Goal: Transaction & Acquisition: Purchase product/service

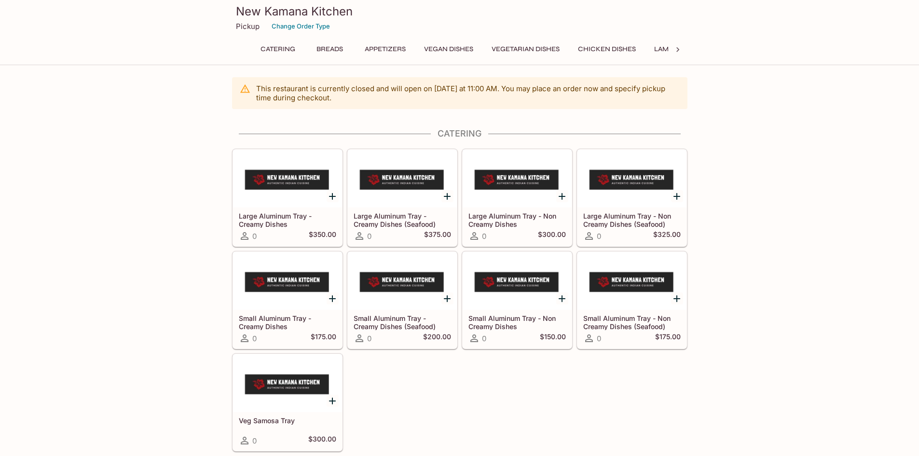
click at [523, 47] on button "Vegetarian Dishes" at bounding box center [525, 49] width 79 height 14
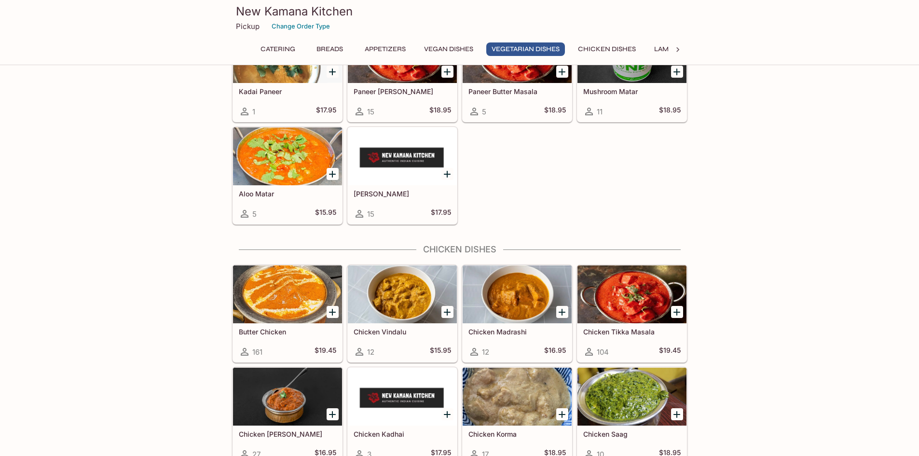
scroll to position [1651, 0]
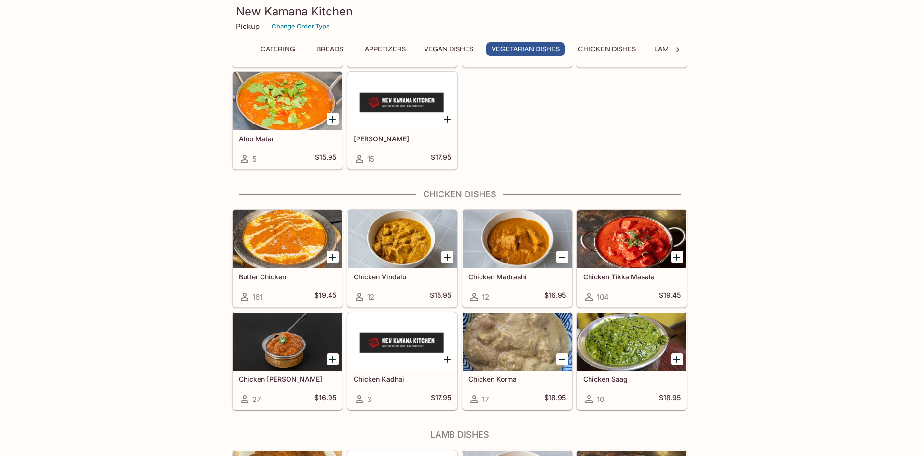
click at [329, 257] on icon "Add Butter Chicken" at bounding box center [332, 257] width 7 height 7
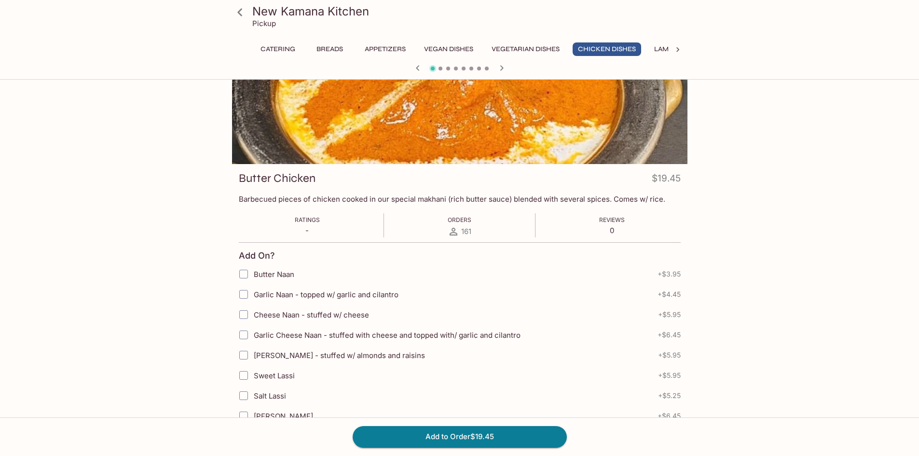
scroll to position [145, 0]
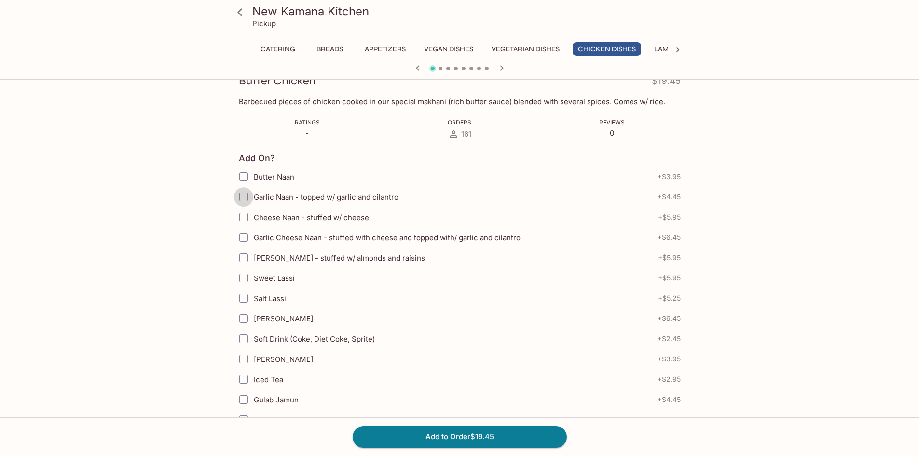
click at [246, 198] on input "Garlic Naan - topped w/ garlic and cilantro" at bounding box center [243, 196] width 19 height 19
checkbox input "true"
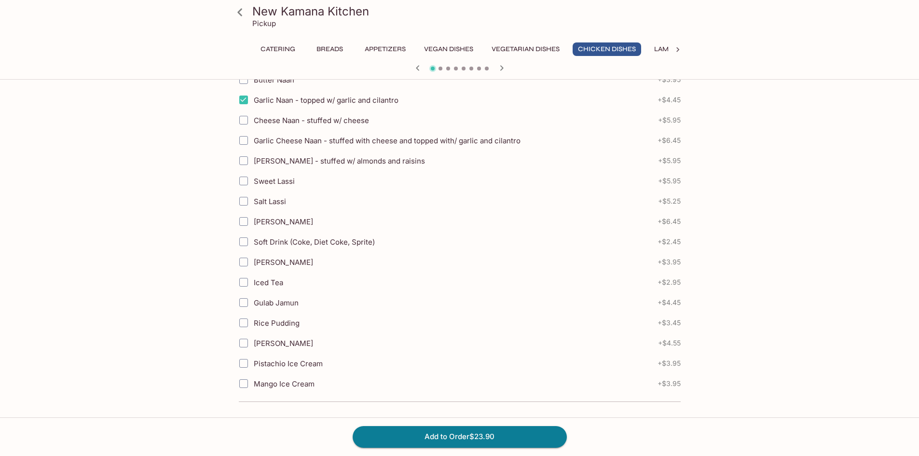
scroll to position [250, 0]
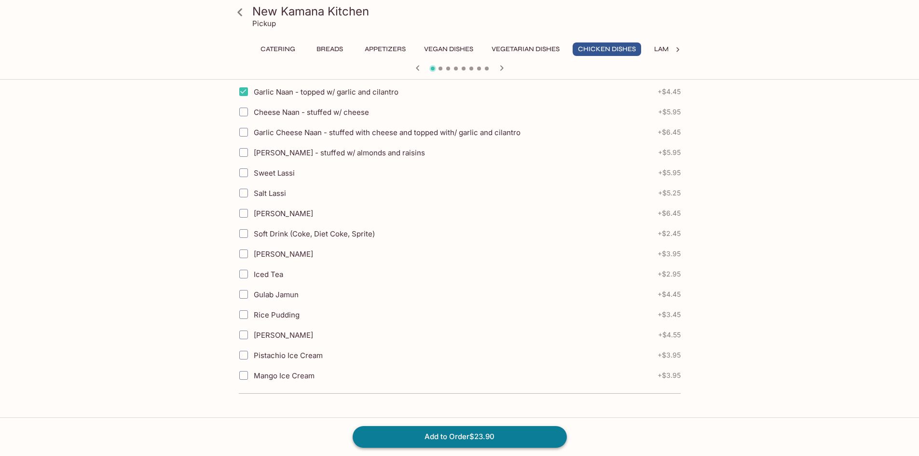
click at [443, 432] on button "Add to Order $23.90" at bounding box center [459, 436] width 214 height 21
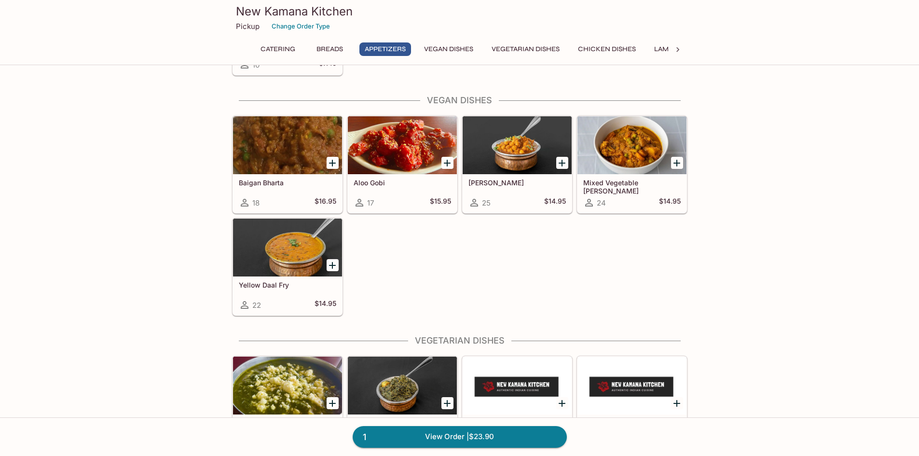
scroll to position [1061, 0]
click at [566, 166] on icon "Add Chana Masala" at bounding box center [562, 163] width 12 height 12
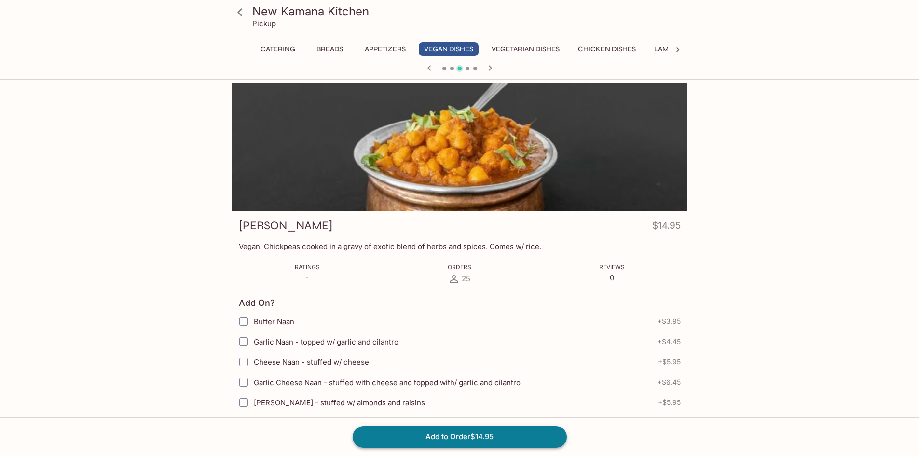
click at [462, 428] on button "Add to Order $14.95" at bounding box center [459, 436] width 214 height 21
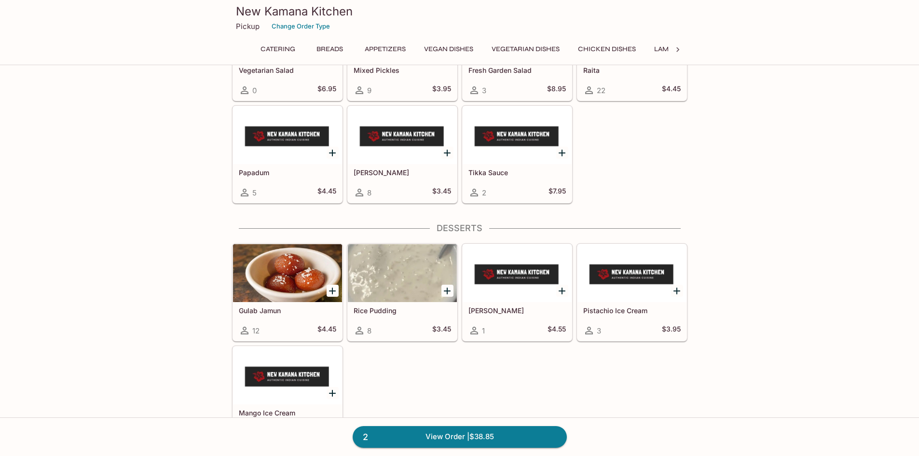
scroll to position [3130, 0]
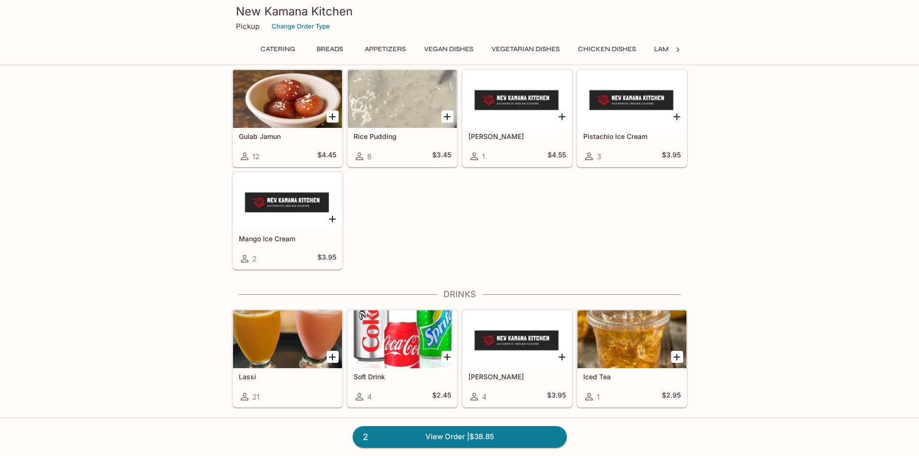
drag, startPoint x: 907, startPoint y: 152, endPoint x: 862, endPoint y: 385, distance: 236.8
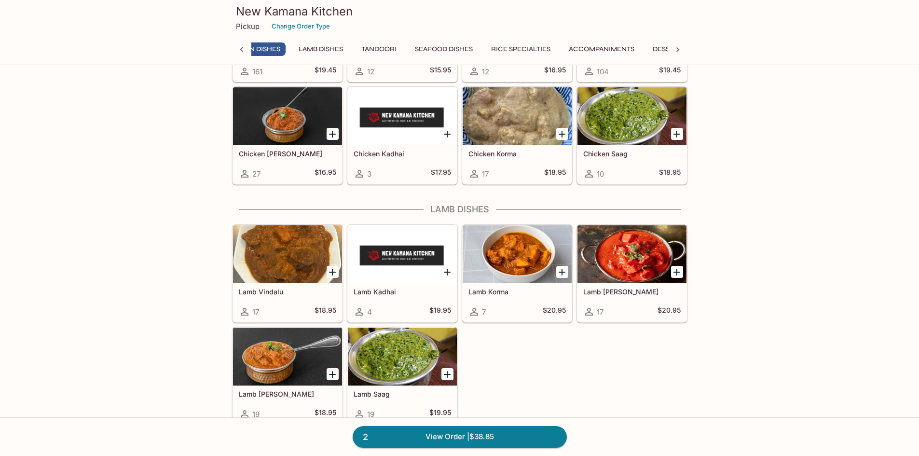
scroll to position [0, 324]
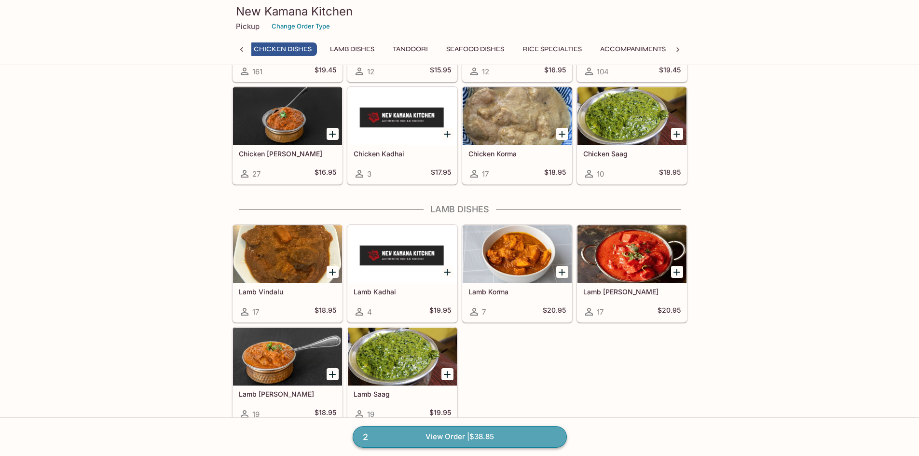
click at [466, 432] on link "2 View Order | $38.85" at bounding box center [459, 436] width 214 height 21
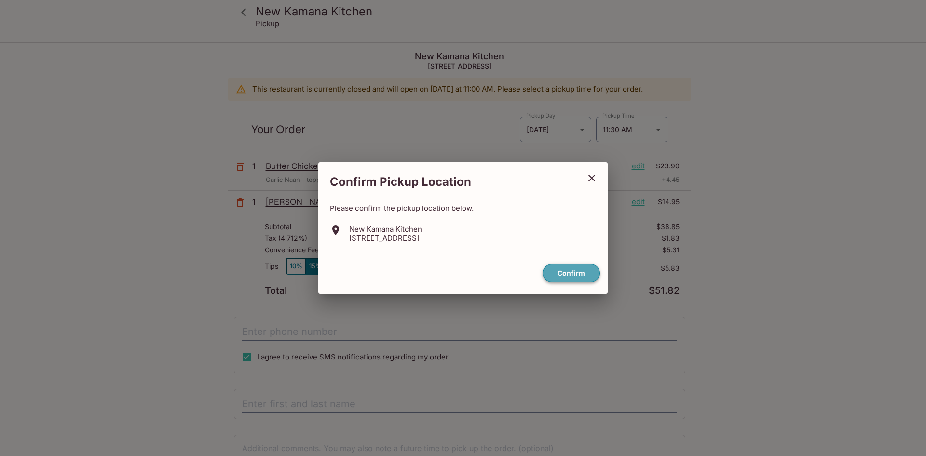
click at [581, 269] on button "Confirm" at bounding box center [570, 273] width 57 height 19
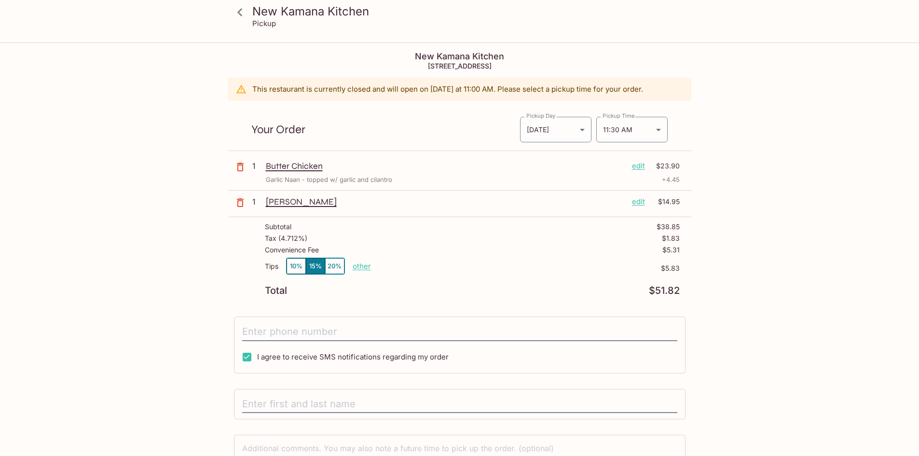
click at [355, 266] on p "other" at bounding box center [361, 265] width 18 height 9
drag, startPoint x: 413, startPoint y: 268, endPoint x: 451, endPoint y: 259, distance: 39.1
click at [451, 259] on div "Tips 10% 15% 20% Done 5.83 $5.83" at bounding box center [472, 271] width 415 height 28
type input "0.00"
click at [515, 209] on div "[PERSON_NAME] edit $14.95" at bounding box center [473, 203] width 414 height 14
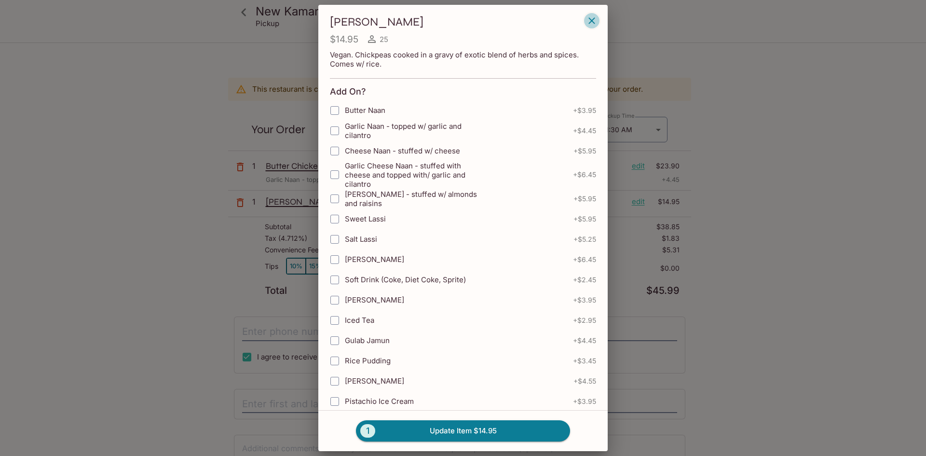
click at [585, 16] on button "button" at bounding box center [591, 21] width 16 height 16
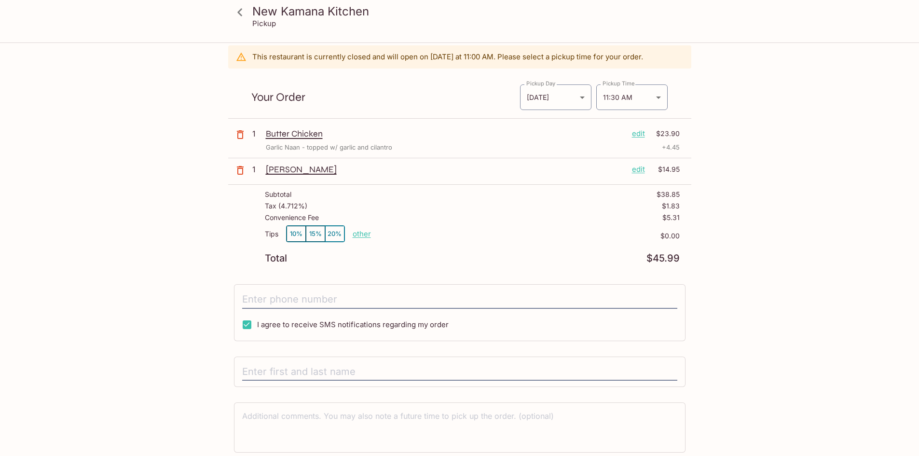
scroll to position [68, 0]
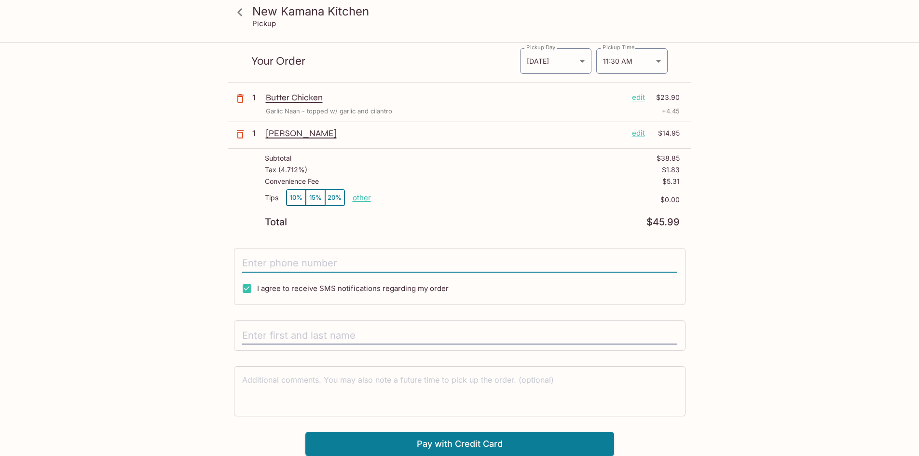
click at [467, 262] on input "tel" at bounding box center [459, 263] width 435 height 18
type input "[PHONE_NUMBER]"
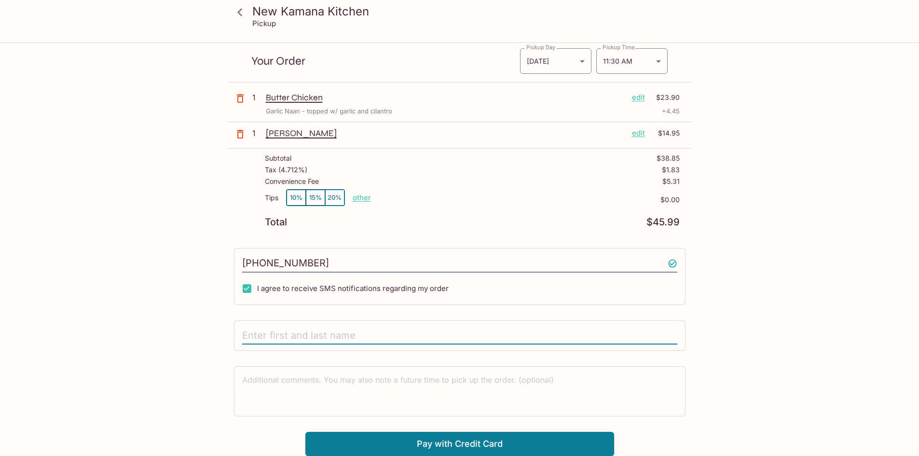
click at [395, 331] on input "text" at bounding box center [459, 335] width 435 height 18
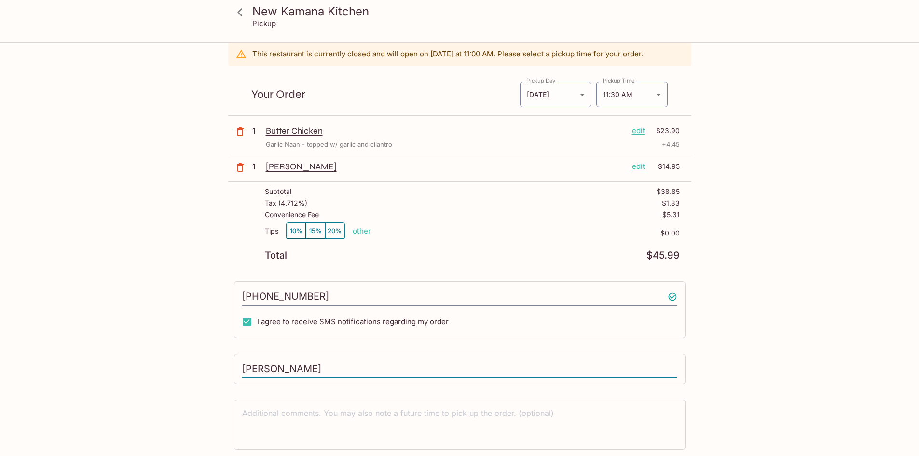
scroll to position [0, 0]
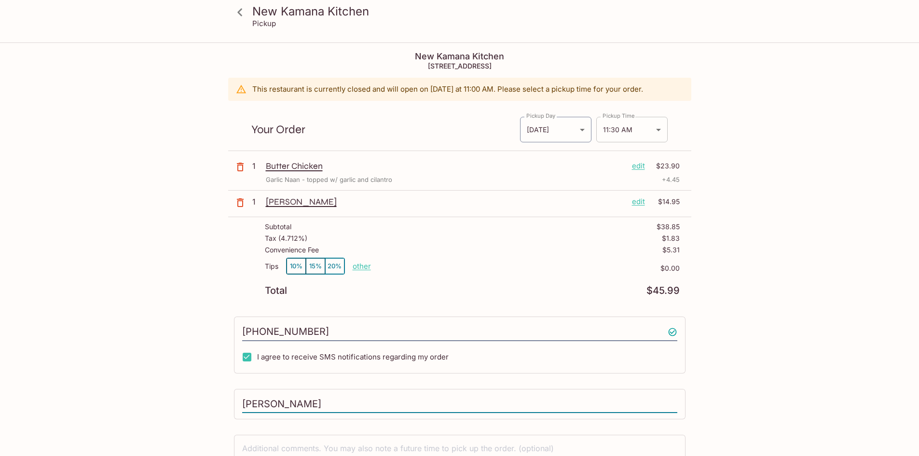
type input "[PERSON_NAME]"
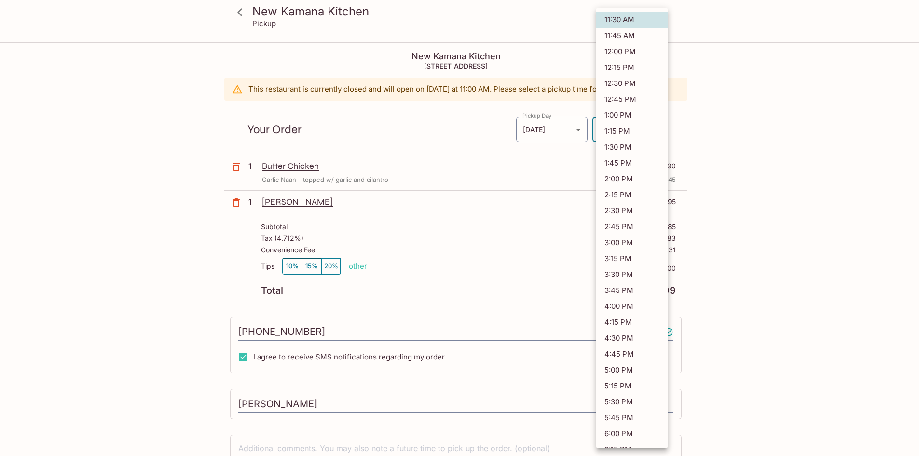
click at [654, 130] on body "New Kamana Kitchen Pickup [GEOGRAPHIC_DATA] [STREET_ADDRESS] This restaurant is…" at bounding box center [459, 271] width 919 height 456
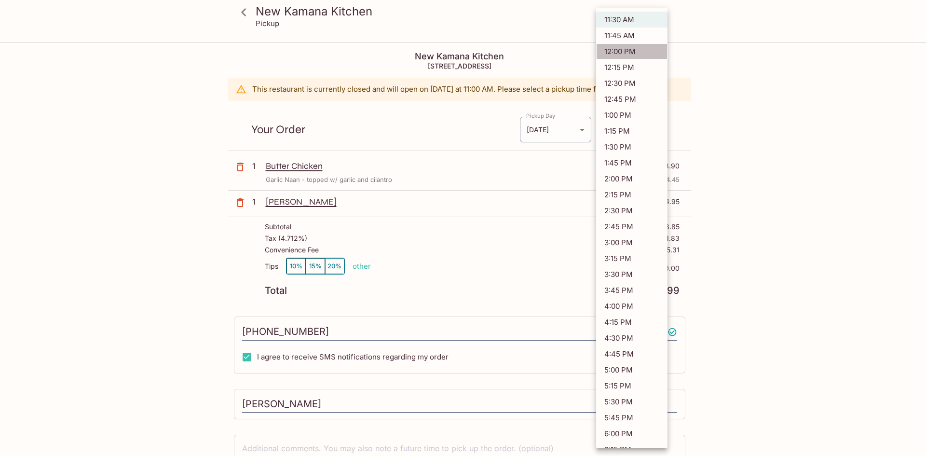
click at [645, 52] on li "12:00 PM" at bounding box center [631, 51] width 71 height 16
type input "[DATE]T22:00:00.000000Z"
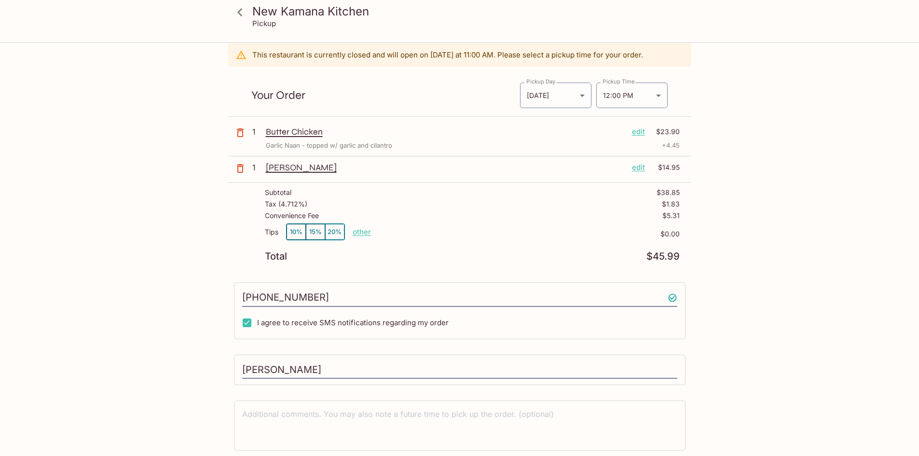
scroll to position [68, 0]
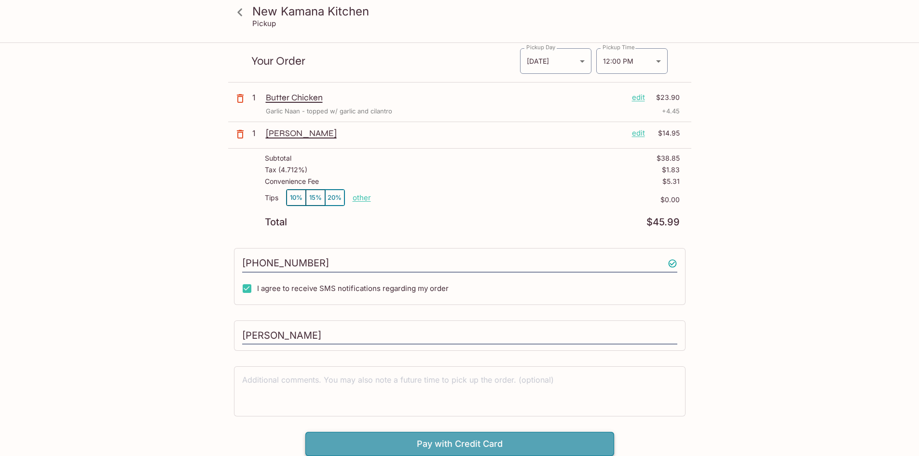
click at [483, 444] on button "Pay with Credit Card" at bounding box center [459, 444] width 309 height 24
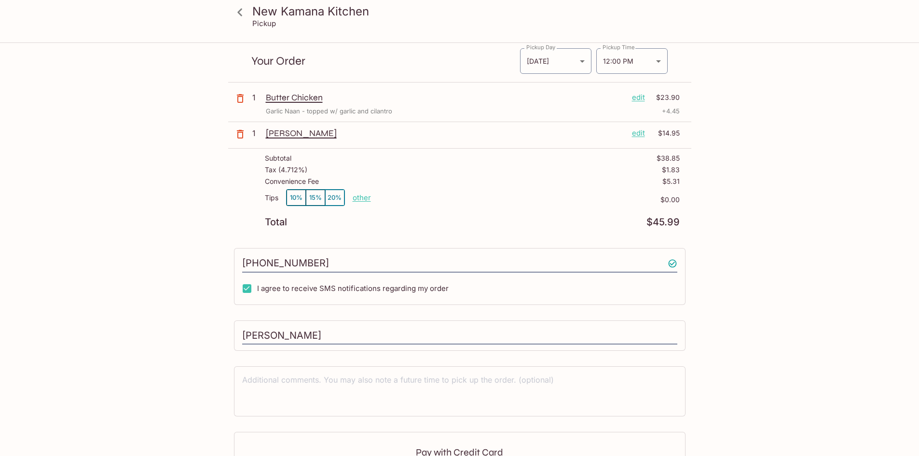
scroll to position [213, 0]
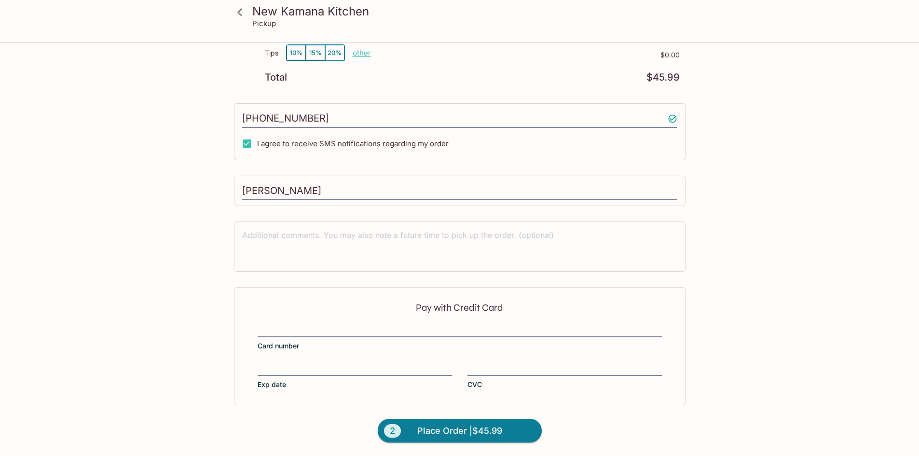
click at [358, 324] on div at bounding box center [459, 331] width 404 height 14
click at [358, 324] on input "Card number" at bounding box center [459, 324] width 404 height 0
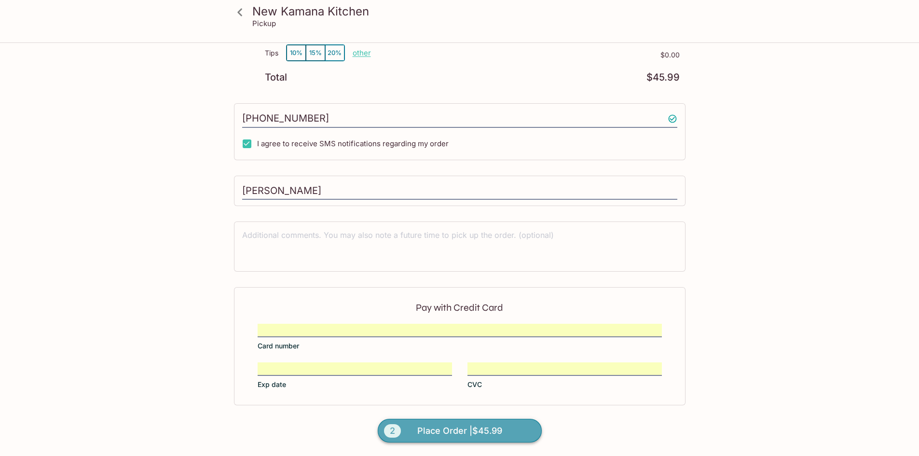
click at [460, 425] on span "Place Order | $45.99" at bounding box center [459, 430] width 85 height 15
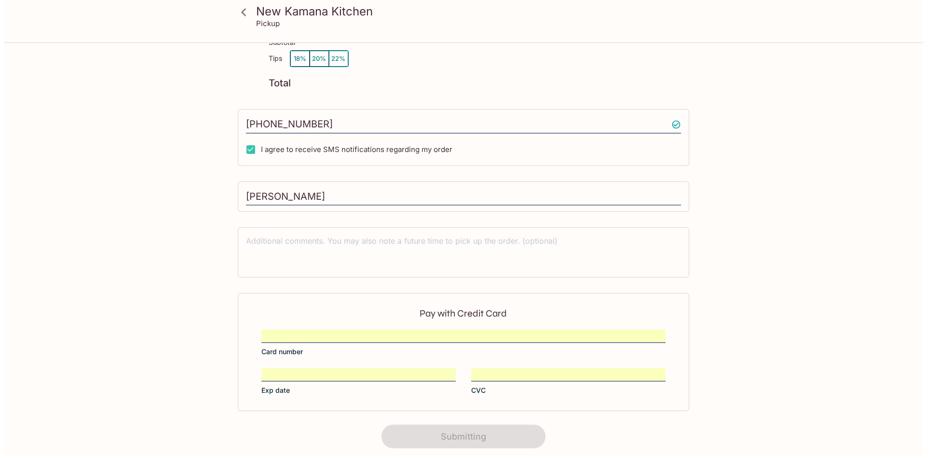
scroll to position [122, 0]
